Goal: Transaction & Acquisition: Purchase product/service

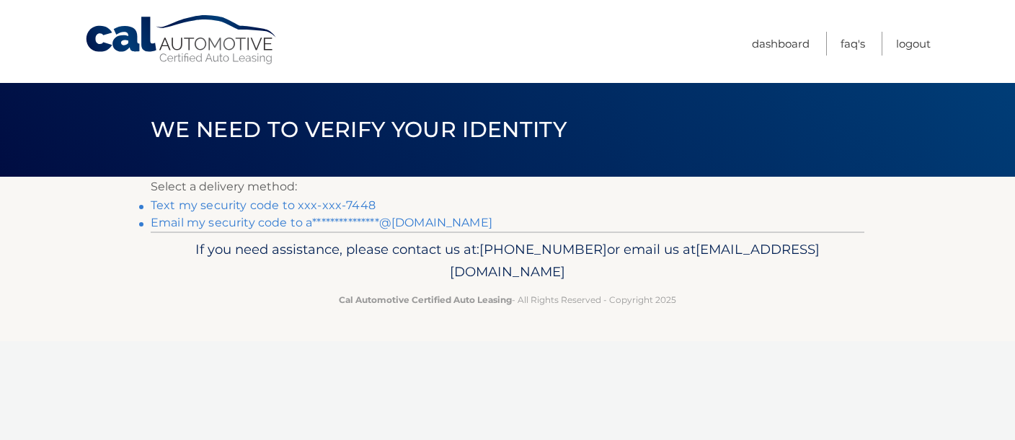
click at [324, 210] on link "Text my security code to xxx-xxx-7448" at bounding box center [263, 205] width 225 height 14
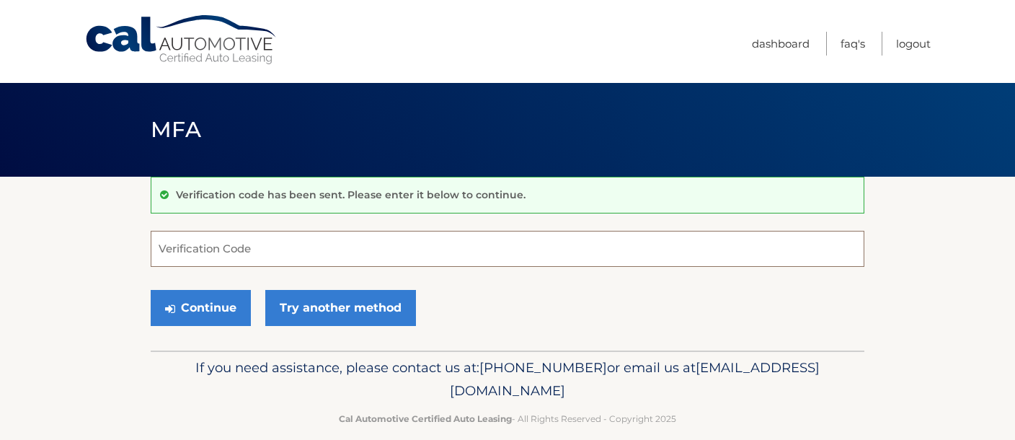
click at [376, 248] on input "Verification Code" at bounding box center [508, 249] width 714 height 36
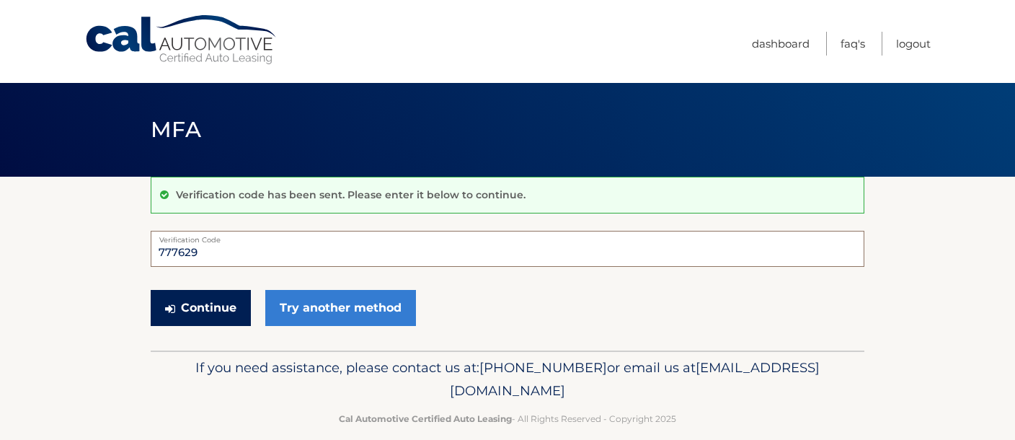
type input "777629"
click at [208, 317] on button "Continue" at bounding box center [201, 308] width 100 height 36
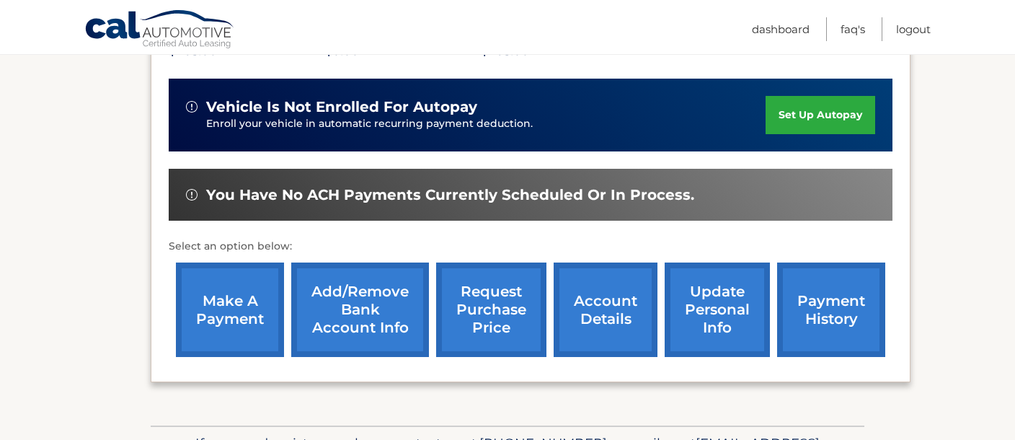
scroll to position [354, 0]
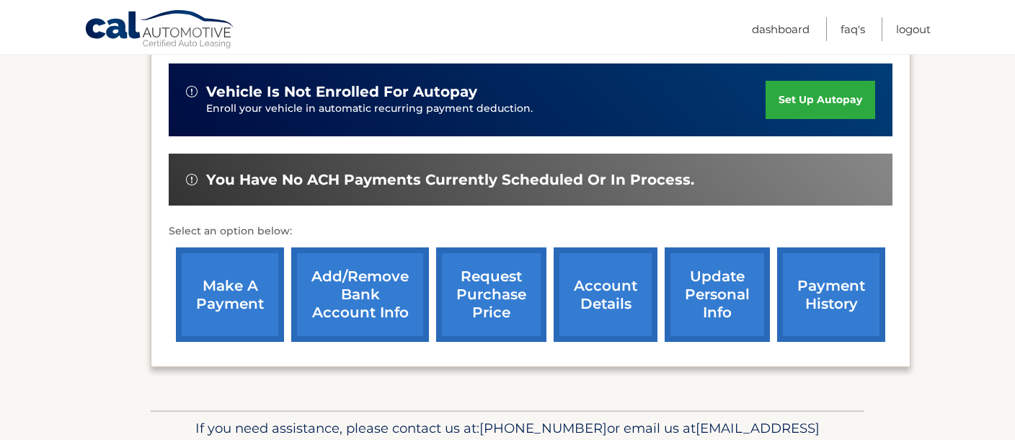
click at [222, 303] on link "make a payment" at bounding box center [230, 294] width 108 height 94
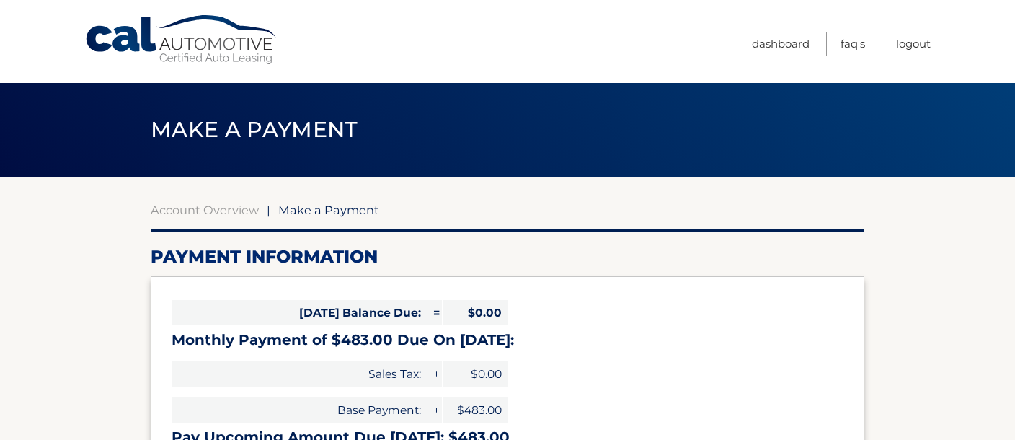
select select "M2VkY2JmNTYtZDY1My00YTVlLTk5MzgtYzBkMTk0ZWQ5MDNm"
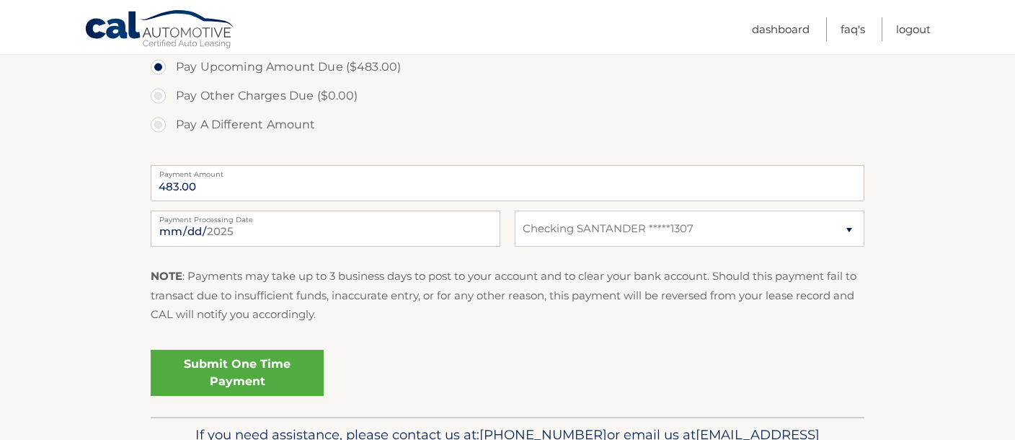
scroll to position [531, 0]
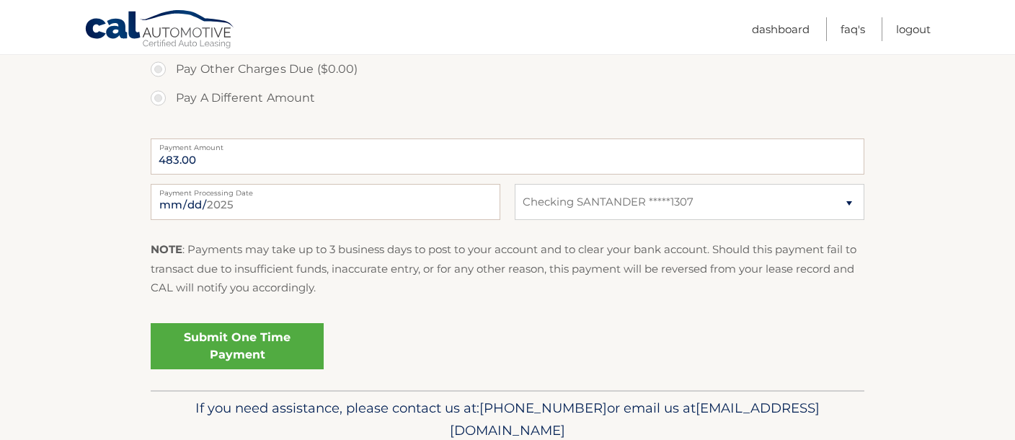
click at [234, 350] on link "Submit One Time Payment" at bounding box center [237, 346] width 173 height 46
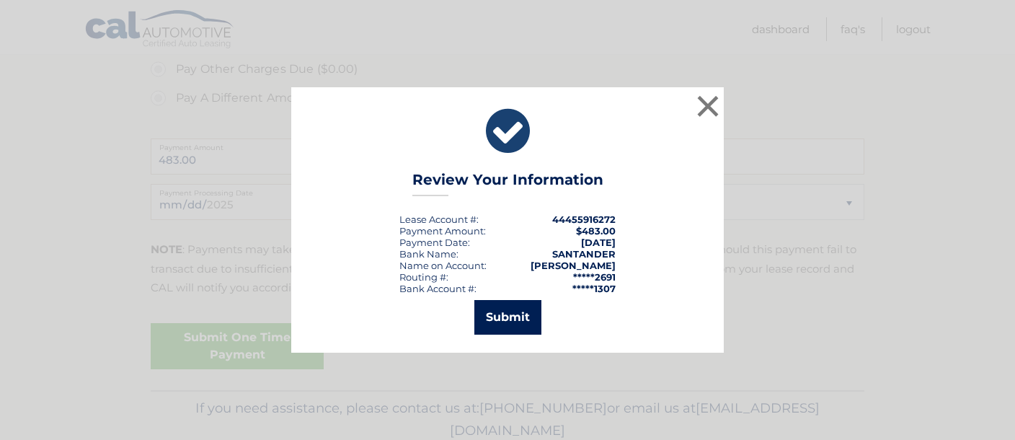
click at [507, 314] on button "Submit" at bounding box center [508, 317] width 67 height 35
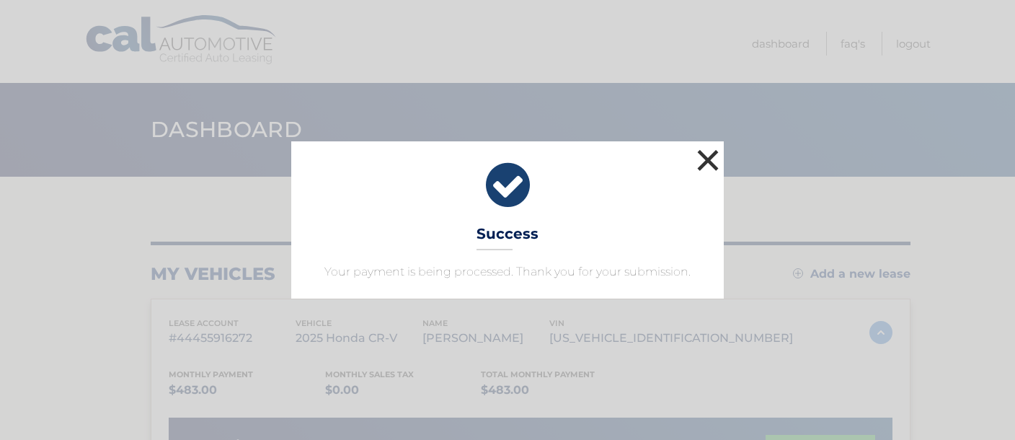
click at [706, 159] on button "×" at bounding box center [708, 160] width 29 height 29
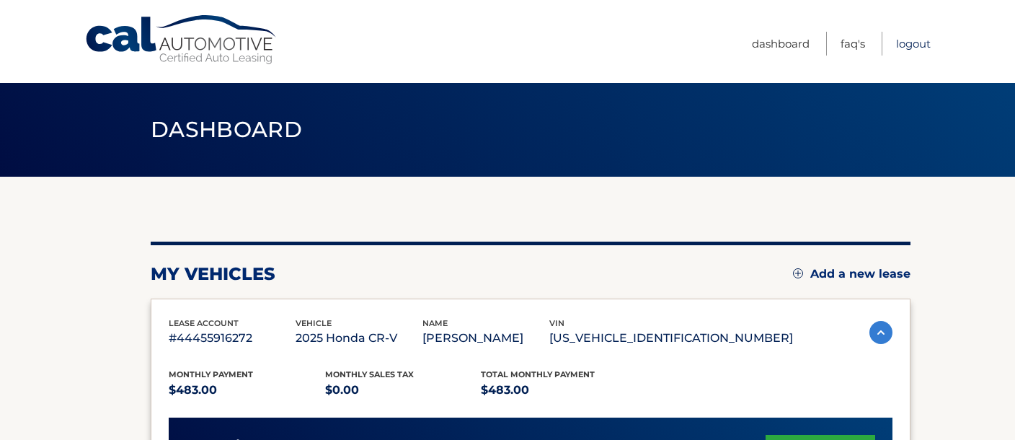
click at [910, 47] on link "Logout" at bounding box center [913, 44] width 35 height 24
